Goal: Transaction & Acquisition: Purchase product/service

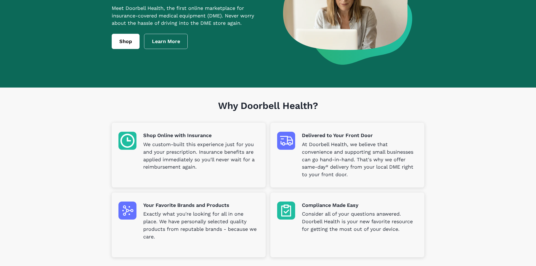
scroll to position [84, 0]
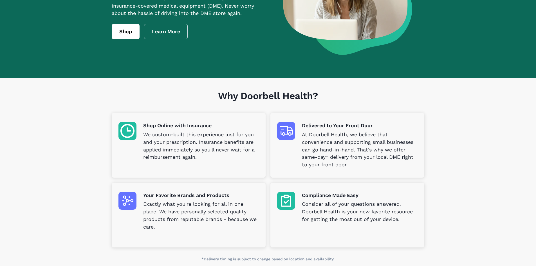
click at [123, 128] on img at bounding box center [127, 131] width 18 height 18
click at [160, 123] on p "Shop Online with Insurance" at bounding box center [201, 126] width 116 height 8
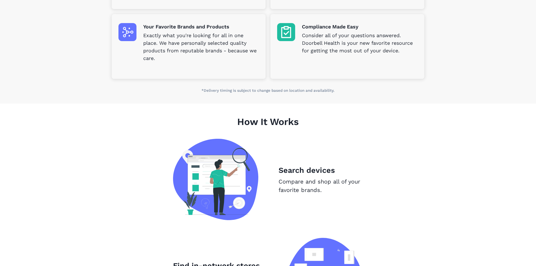
drag, startPoint x: 151, startPoint y: 122, endPoint x: 146, endPoint y: 117, distance: 7.2
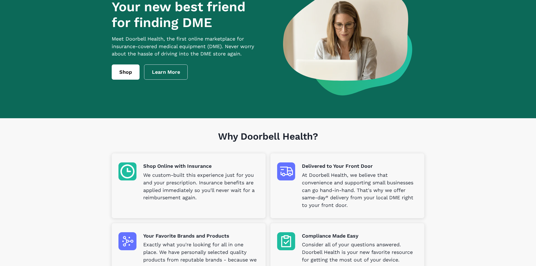
scroll to position [0, 0]
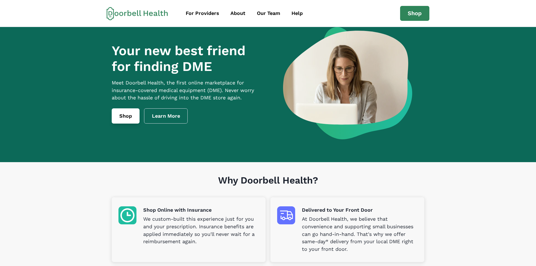
click at [125, 117] on link "Shop" at bounding box center [126, 115] width 28 height 15
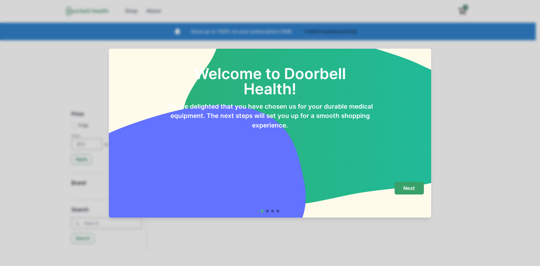
click at [408, 185] on p "Next" at bounding box center [409, 188] width 12 height 6
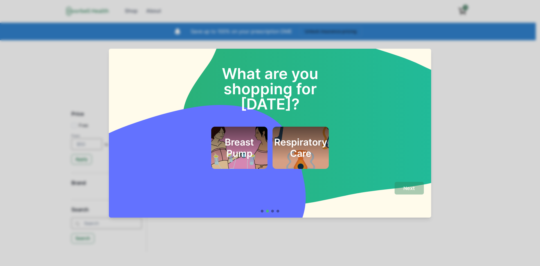
click at [319, 143] on h2 "Respiratory Care" at bounding box center [300, 147] width 53 height 23
click at [316, 136] on h2 "Respiratory Care" at bounding box center [300, 147] width 53 height 23
click at [408, 192] on button "Next" at bounding box center [408, 188] width 29 height 13
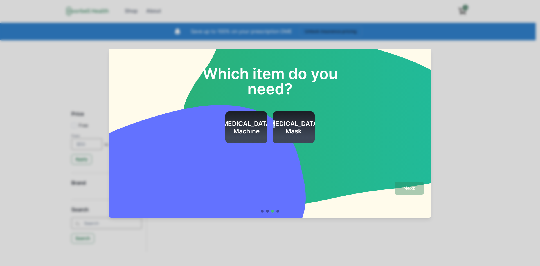
click at [291, 126] on h2 "[MEDICAL_DATA] Mask" at bounding box center [293, 127] width 53 height 15
click at [402, 186] on button "Next" at bounding box center [408, 188] width 29 height 13
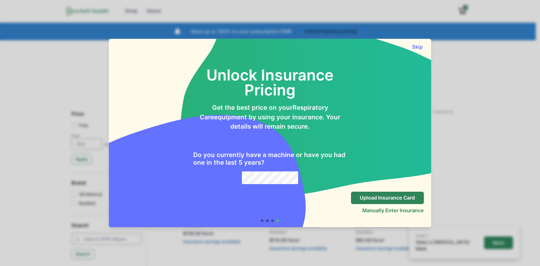
click at [449, 170] on div "Skip Unlock Insurance Pricing Get the best price on your Respiratory Care equip…" at bounding box center [270, 133] width 540 height 266
drag, startPoint x: 88, startPoint y: 171, endPoint x: 156, endPoint y: 163, distance: 68.6
click at [88, 171] on div "Skip Unlock Insurance Pricing Get the best price on your Respiratory Care equip…" at bounding box center [270, 133] width 540 height 266
click at [416, 46] on button "Skip" at bounding box center [417, 47] width 13 height 6
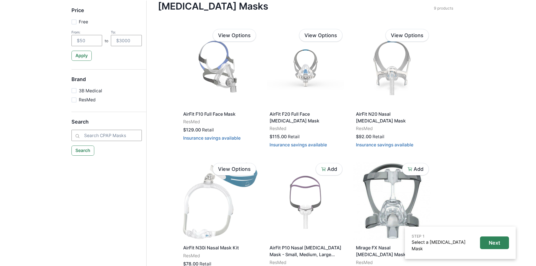
scroll to position [112, 0]
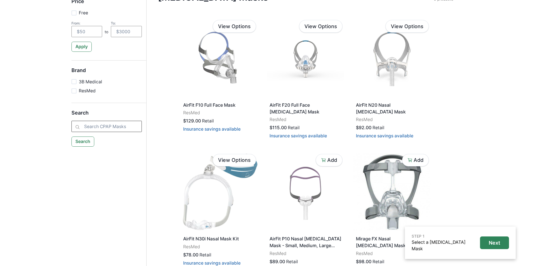
click at [123, 122] on input "search" at bounding box center [106, 126] width 70 height 11
type input "[MEDICAL_DATA] water tank"
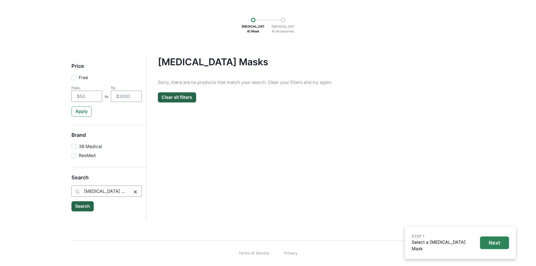
click at [135, 192] on icon at bounding box center [135, 191] width 3 height 3
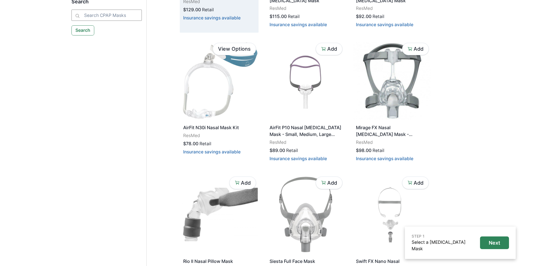
scroll to position [132, 0]
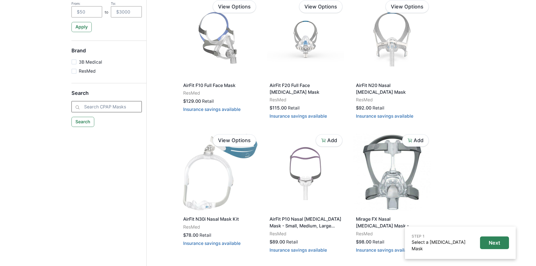
click at [96, 109] on input "search" at bounding box center [106, 106] width 70 height 11
type input "e"
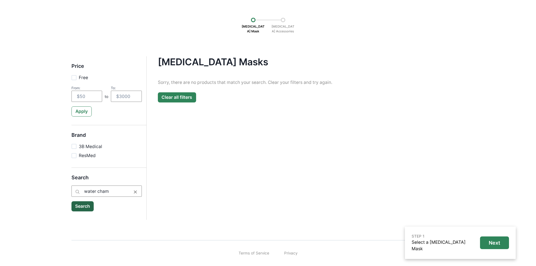
type input "water cham"
click at [178, 93] on button "Clear all filters" at bounding box center [177, 97] width 38 height 10
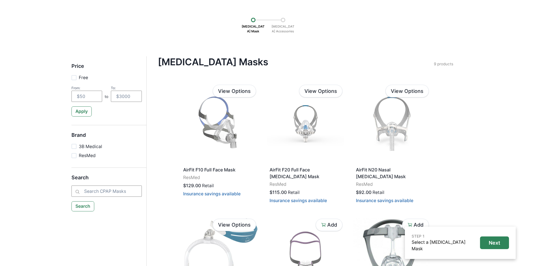
click at [286, 16] on div "[MEDICAL_DATA] Mask [MEDICAL_DATA] Accessories" at bounding box center [268, 24] width 57 height 24
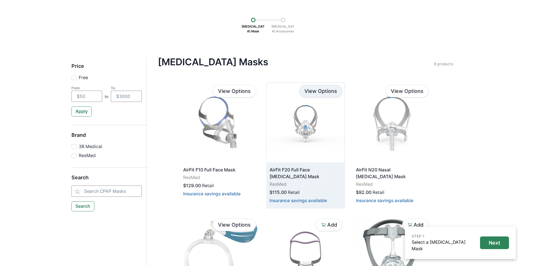
click at [302, 93] on link "View Options" at bounding box center [320, 91] width 43 height 13
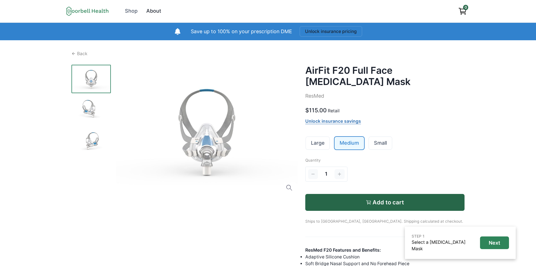
click at [155, 12] on div "About" at bounding box center [153, 11] width 15 height 8
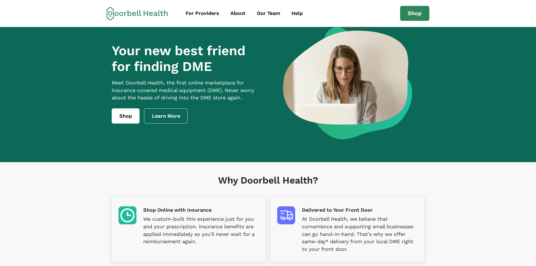
click at [218, 239] on p "We custom-built this experience just for you and your prescription. Insurance b…" at bounding box center [201, 230] width 116 height 30
click at [127, 209] on img at bounding box center [127, 215] width 18 height 18
click at [171, 209] on p "Shop Online with Insurance" at bounding box center [201, 210] width 116 height 8
click at [133, 119] on link "Shop" at bounding box center [126, 115] width 28 height 15
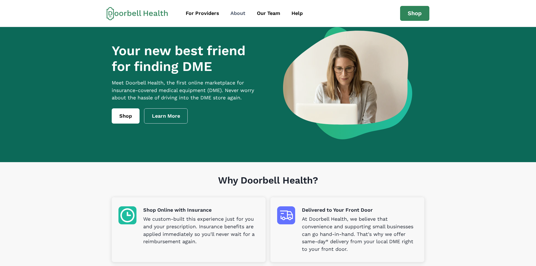
click at [241, 13] on div "About" at bounding box center [237, 14] width 15 height 8
click at [272, 13] on div "Our Team" at bounding box center [268, 14] width 23 height 8
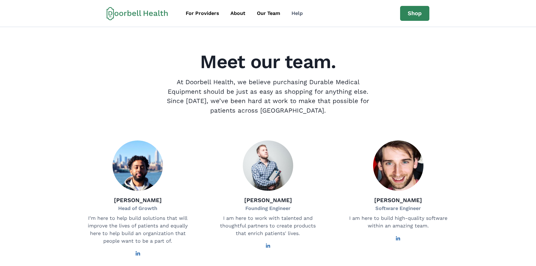
click at [294, 13] on div "Help" at bounding box center [296, 14] width 11 height 8
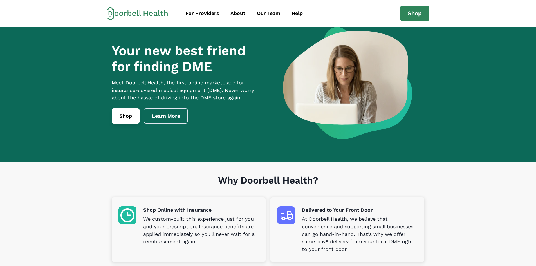
click at [130, 119] on link "Shop" at bounding box center [126, 115] width 28 height 15
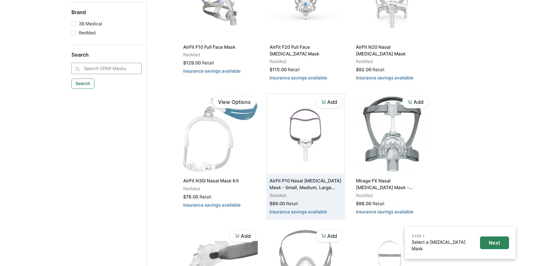
scroll to position [197, 0]
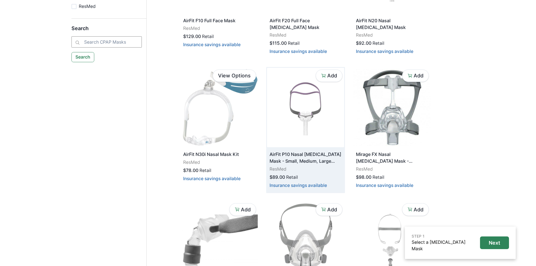
click at [301, 131] on img at bounding box center [305, 107] width 77 height 79
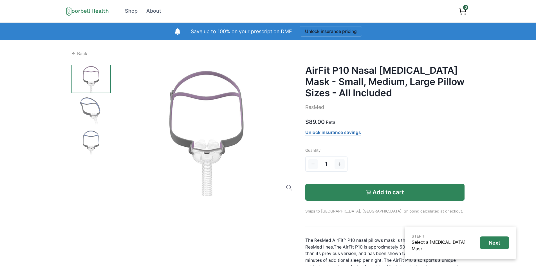
click at [354, 195] on button "Add to cart" at bounding box center [384, 192] width 159 height 17
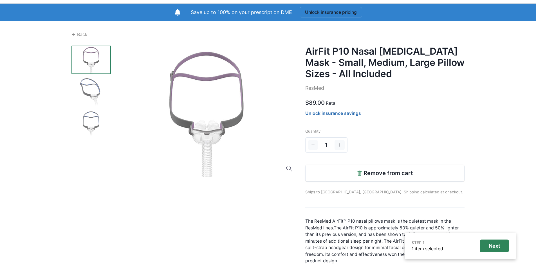
scroll to position [28, 0]
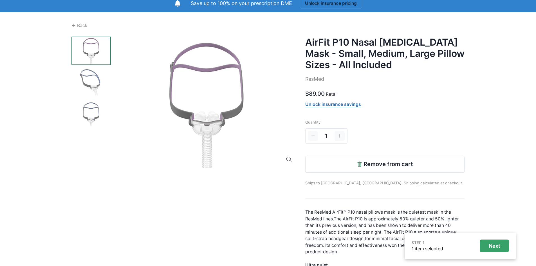
click at [493, 245] on p "Next" at bounding box center [494, 246] width 12 height 6
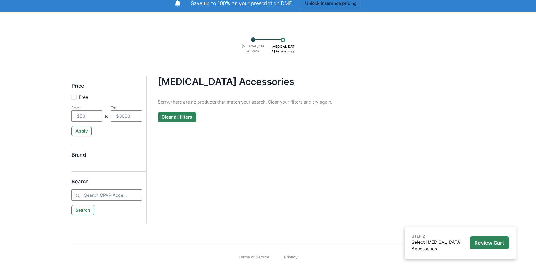
click at [166, 114] on button "Clear all filters" at bounding box center [177, 117] width 38 height 10
click at [178, 117] on button "Clear all filters" at bounding box center [177, 117] width 38 height 10
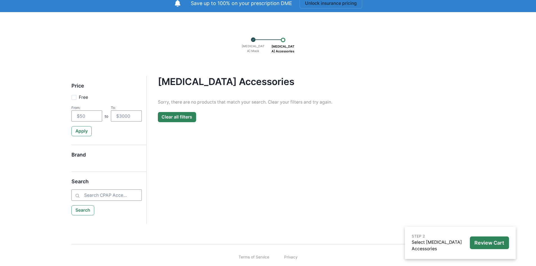
click at [178, 117] on button "Clear all filters" at bounding box center [177, 117] width 38 height 10
click at [134, 197] on input "search" at bounding box center [106, 194] width 70 height 11
type input "w"
